Goal: Transaction & Acquisition: Book appointment/travel/reservation

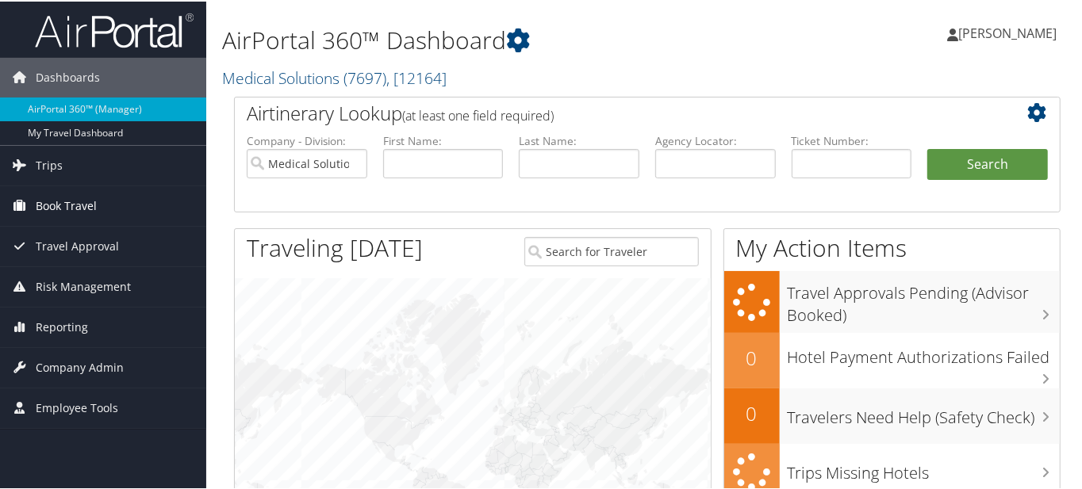
click at [61, 198] on span "Book Travel" at bounding box center [66, 205] width 61 height 40
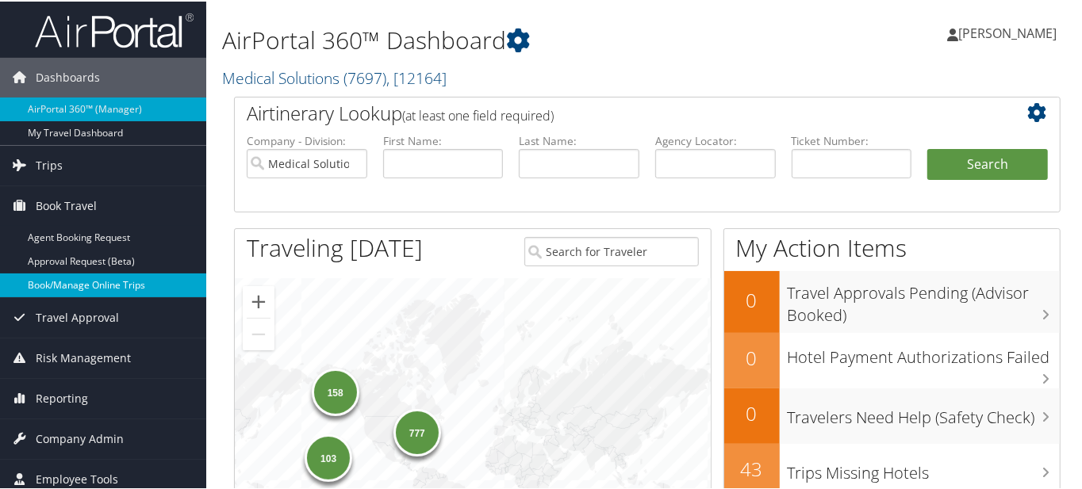
click at [88, 281] on link "Book/Manage Online Trips" at bounding box center [103, 284] width 206 height 24
